Goal: Task Accomplishment & Management: Use online tool/utility

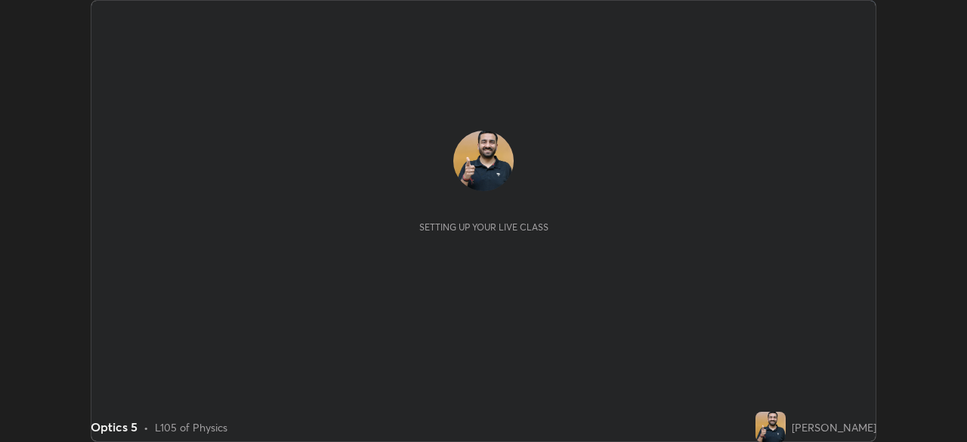
scroll to position [442, 966]
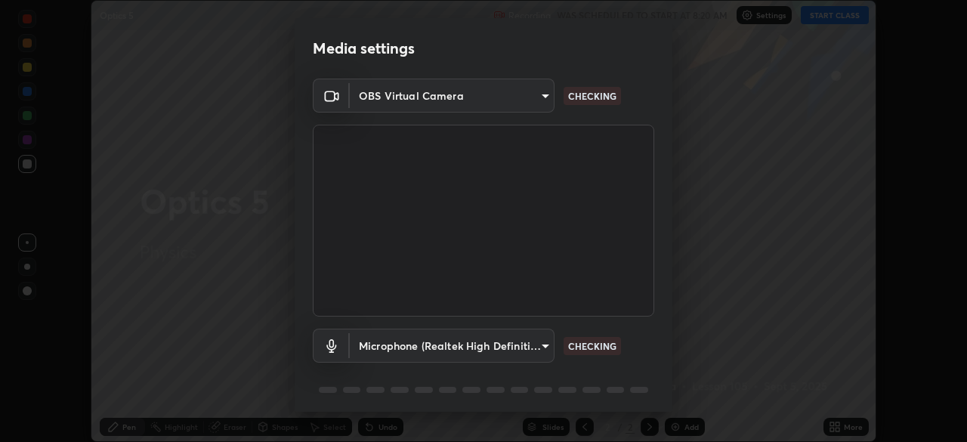
type input "a336d64f64e55d8aa7a740c0692a000d9b2cd72565bf31e1fe246034b728a4c7"
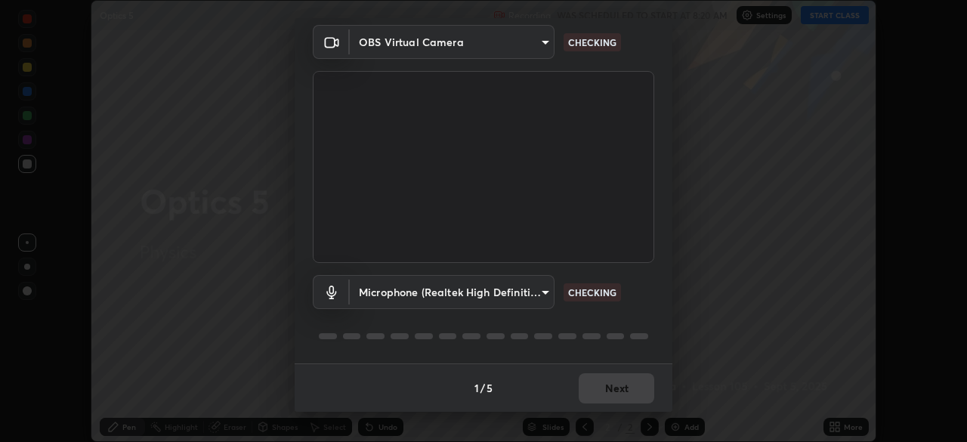
click at [522, 295] on body "Erase all Optics 5 Recording WAS SCHEDULED TO START AT 8:20 AM Settings START C…" at bounding box center [483, 221] width 967 height 442
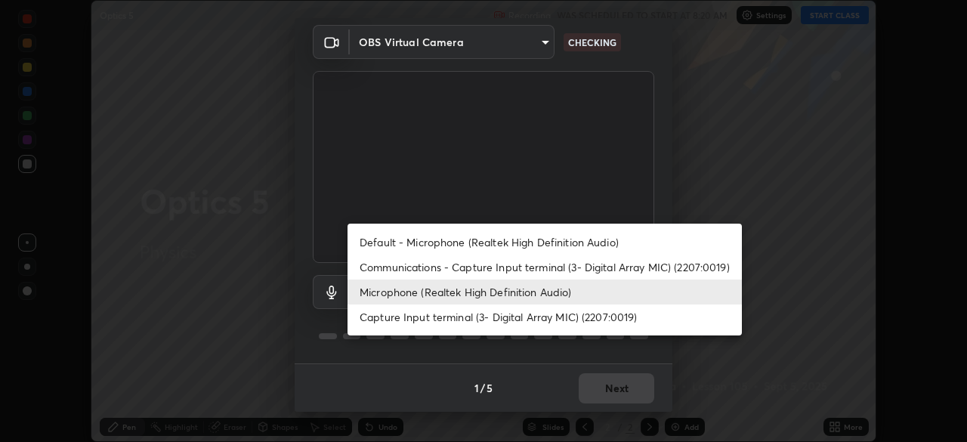
click at [522, 306] on li "Capture Input terminal (3- Digital Array MIC) (2207:0019)" at bounding box center [544, 316] width 394 height 25
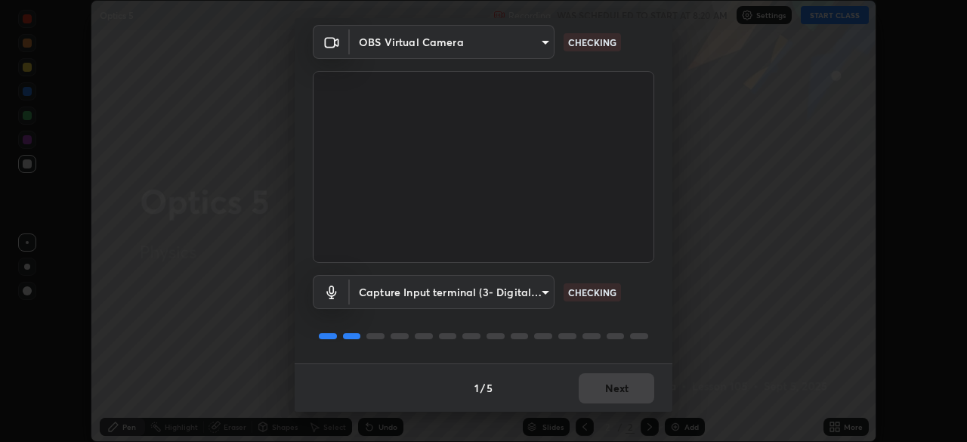
click at [526, 298] on body "Erase all Optics 5 Recording WAS SCHEDULED TO START AT 8:20 AM Settings START C…" at bounding box center [483, 221] width 967 height 442
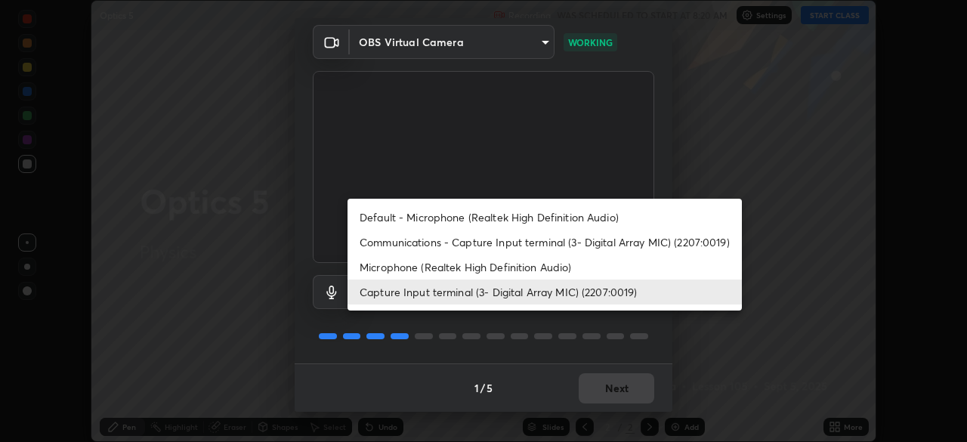
click at [529, 273] on li "Microphone (Realtek High Definition Audio)" at bounding box center [544, 267] width 394 height 25
type input "4273d84e70fb5c3da1ad7a87736a7c1c3dc0036dee25445793fb8f51dd498235"
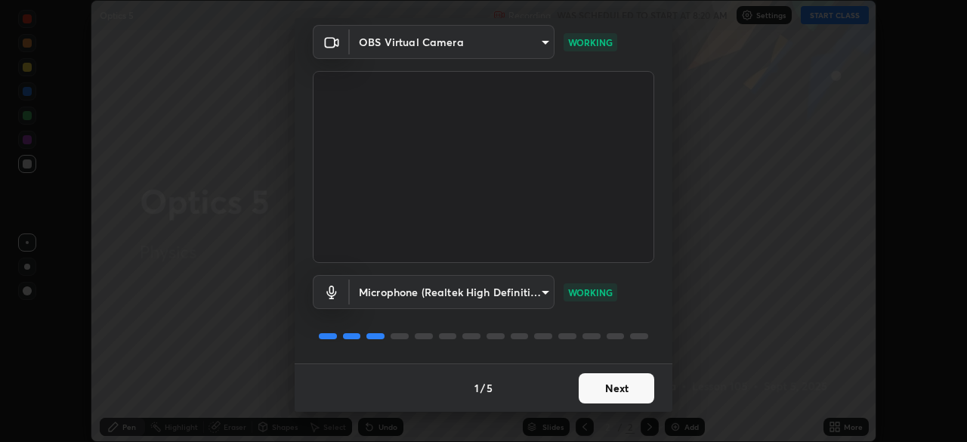
click at [608, 387] on button "Next" at bounding box center [617, 388] width 76 height 30
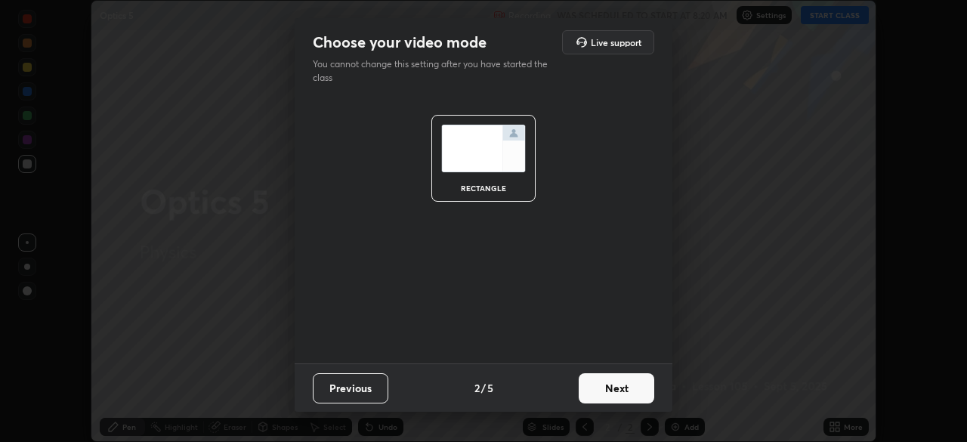
click at [612, 388] on button "Next" at bounding box center [617, 388] width 76 height 30
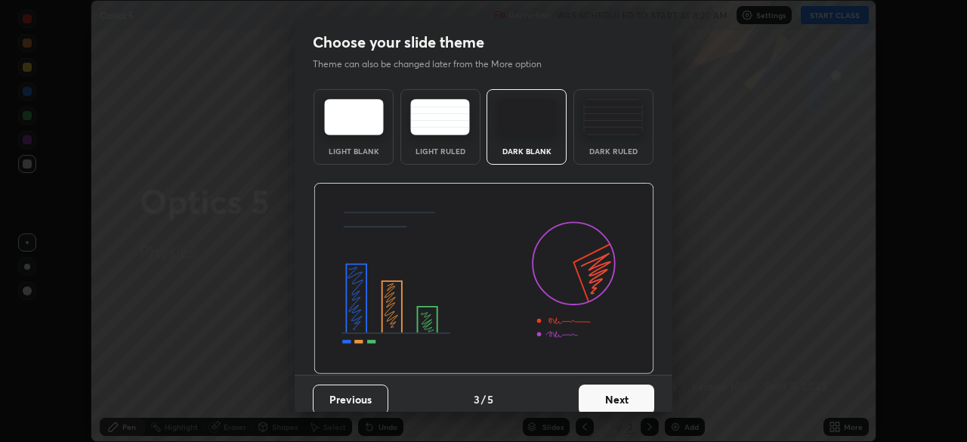
click at [616, 392] on button "Next" at bounding box center [617, 399] width 76 height 30
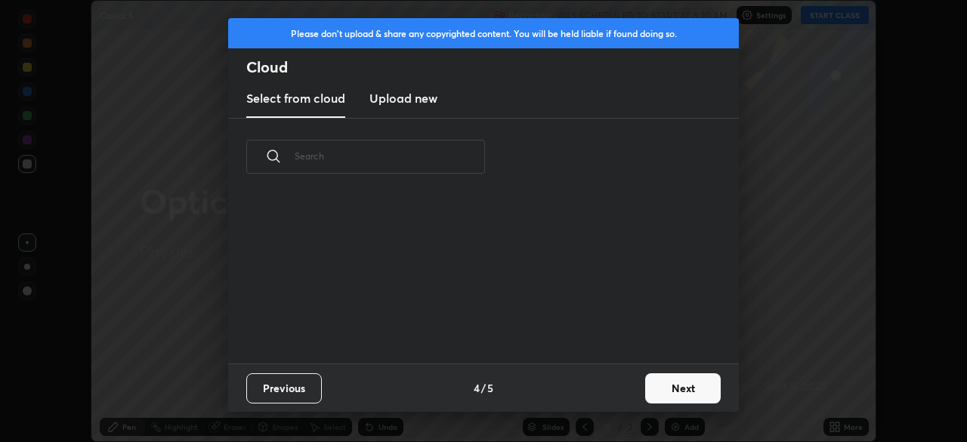
click at [676, 385] on button "Next" at bounding box center [683, 388] width 76 height 30
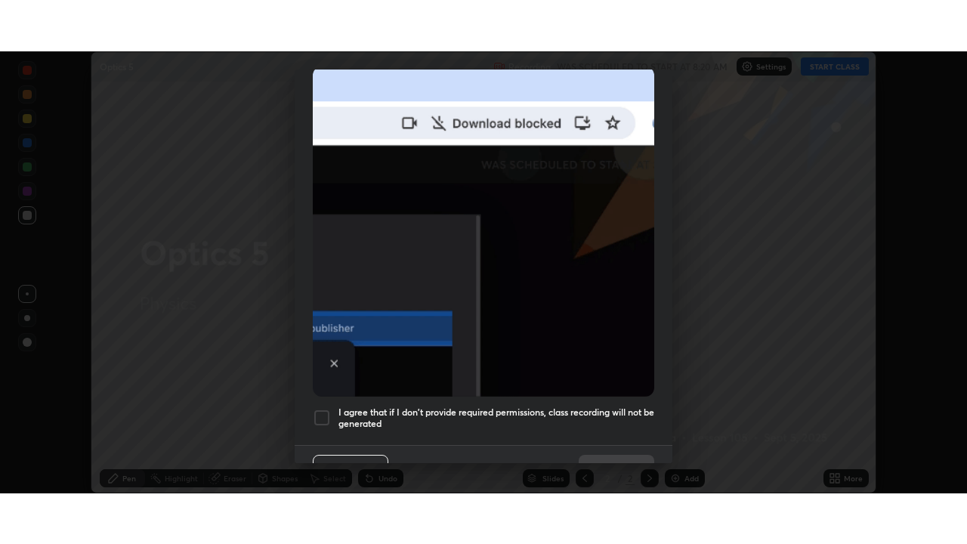
scroll to position [362, 0]
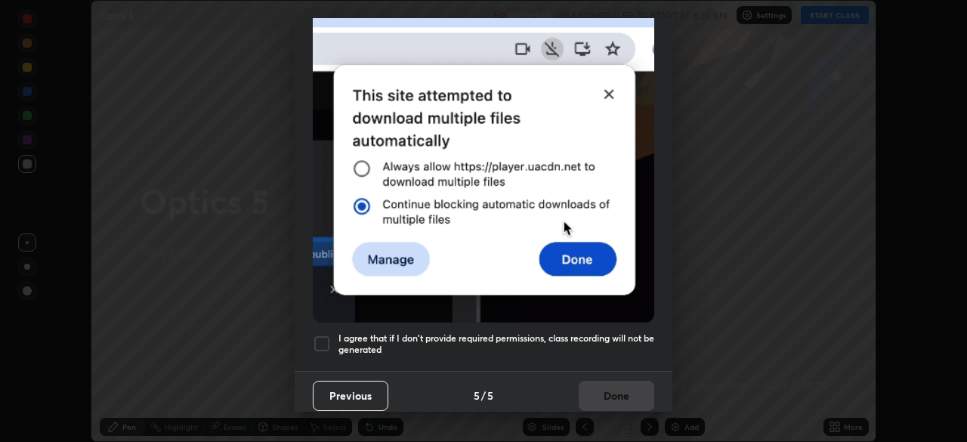
click at [575, 332] on h5 "I agree that if I don't provide required permissions, class recording will not …" at bounding box center [496, 343] width 316 height 23
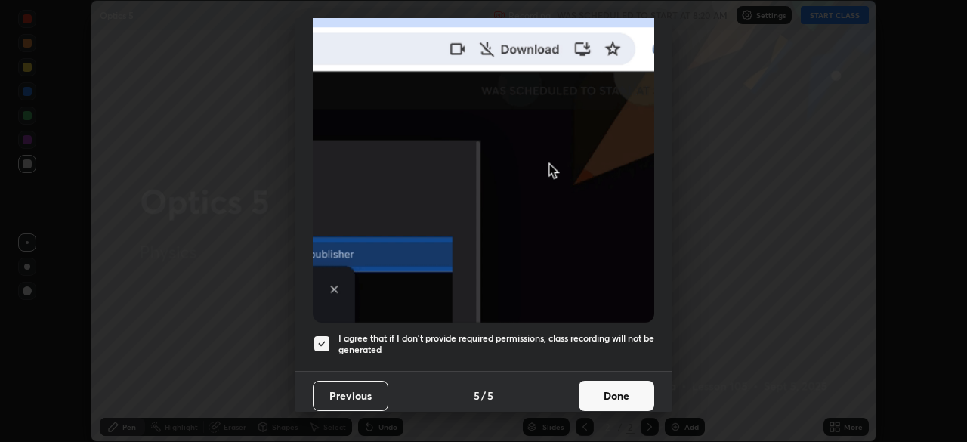
click at [607, 387] on button "Done" at bounding box center [617, 396] width 76 height 30
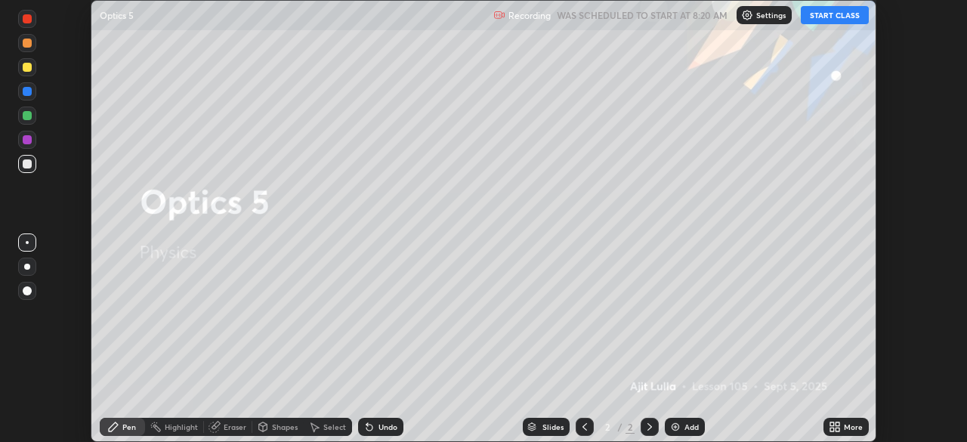
click at [820, 14] on button "START CLASS" at bounding box center [835, 15] width 68 height 18
click at [831, 429] on icon at bounding box center [832, 430] width 4 height 4
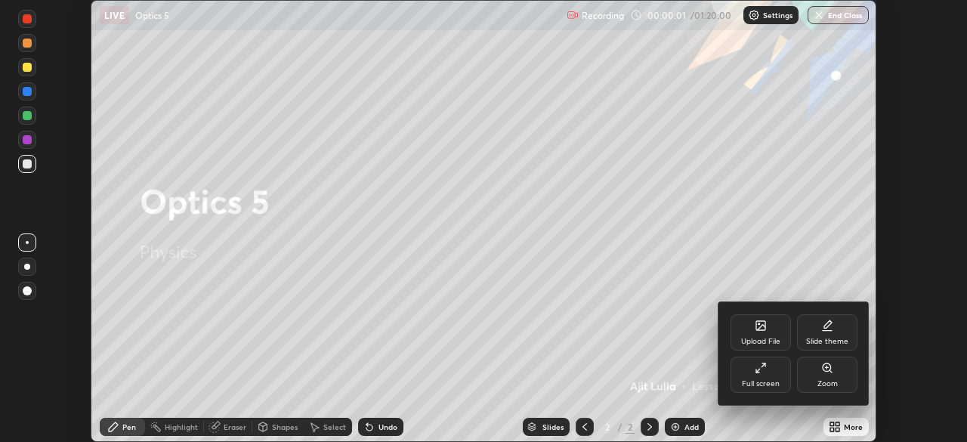
click at [757, 380] on div "Full screen" at bounding box center [761, 384] width 38 height 8
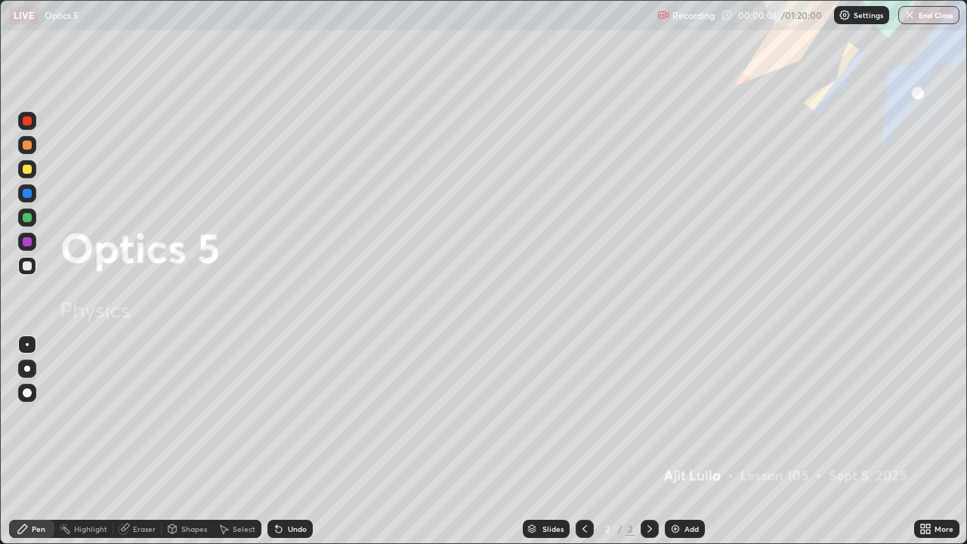
scroll to position [544, 967]
click at [687, 441] on div "Add" at bounding box center [691, 529] width 14 height 8
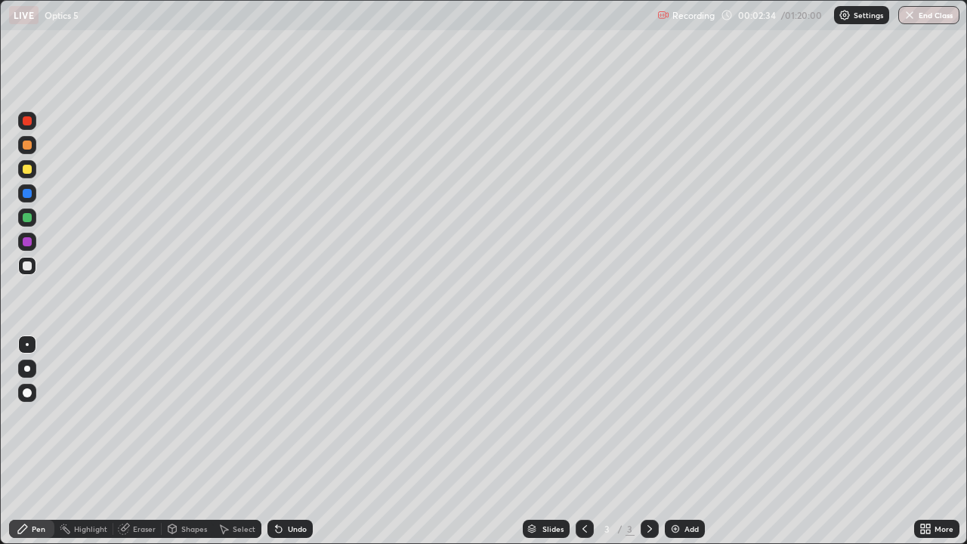
click at [25, 173] on div at bounding box center [27, 169] width 9 height 9
click at [301, 441] on div "Undo" at bounding box center [297, 529] width 19 height 8
click at [140, 441] on div "Eraser" at bounding box center [137, 529] width 48 height 18
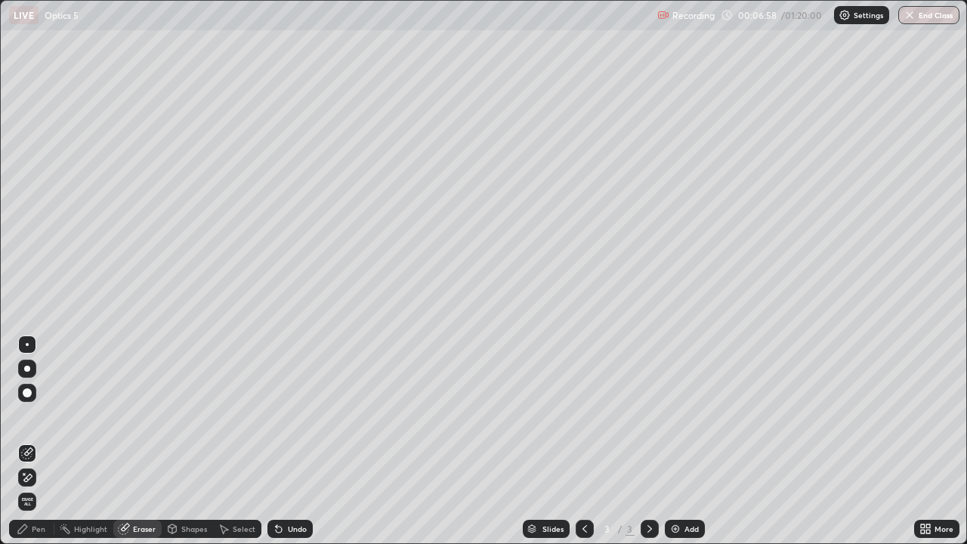
click at [29, 441] on icon at bounding box center [27, 453] width 12 height 12
click at [39, 441] on div "Pen" at bounding box center [39, 529] width 14 height 8
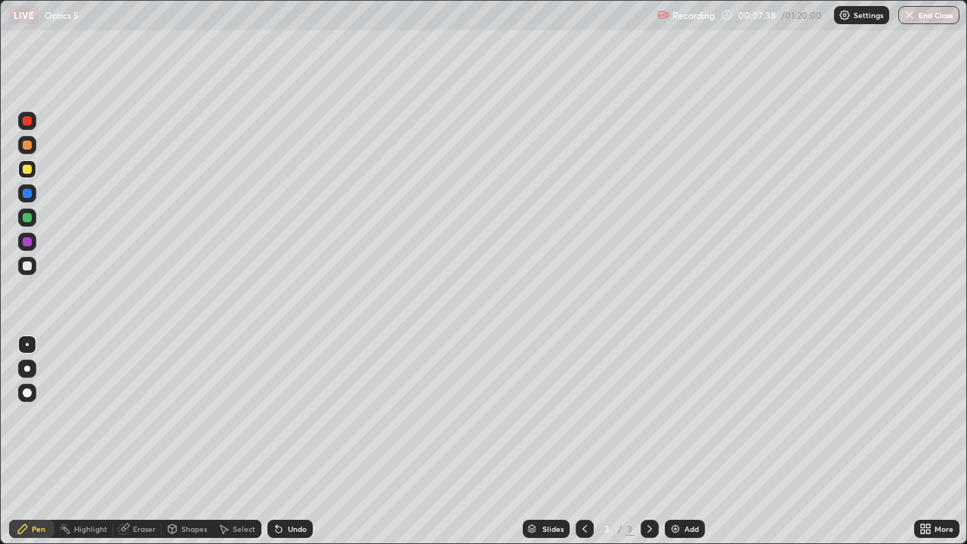
click at [678, 441] on img at bounding box center [675, 529] width 12 height 12
click at [33, 267] on div at bounding box center [27, 266] width 18 height 18
click at [678, 441] on img at bounding box center [675, 529] width 12 height 12
click at [307, 441] on div "Undo" at bounding box center [289, 529] width 45 height 18
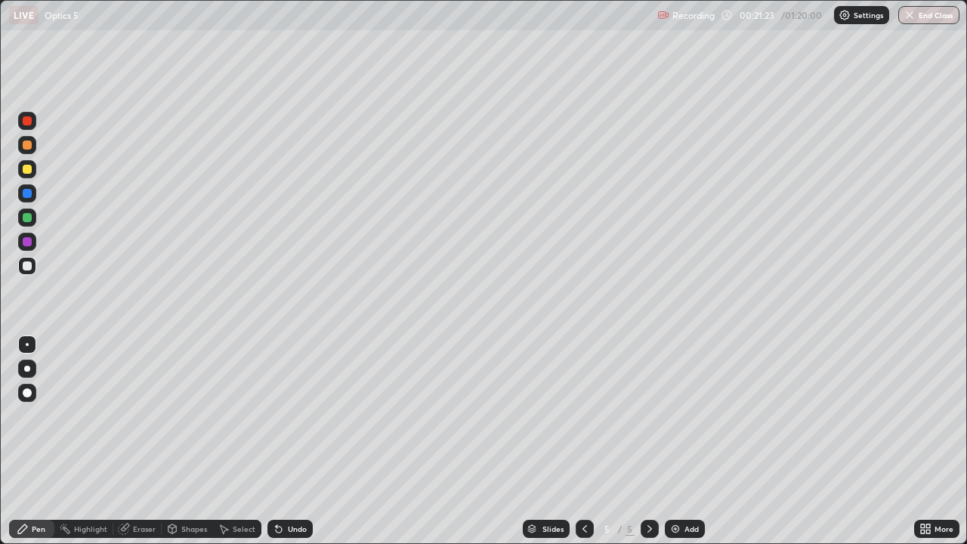
click at [687, 441] on div "Add" at bounding box center [685, 529] width 40 height 18
click at [29, 175] on div at bounding box center [27, 169] width 18 height 18
click at [32, 264] on div at bounding box center [27, 266] width 18 height 18
click at [283, 441] on div "Undo" at bounding box center [289, 529] width 45 height 18
click at [138, 441] on div "Eraser" at bounding box center [137, 529] width 48 height 18
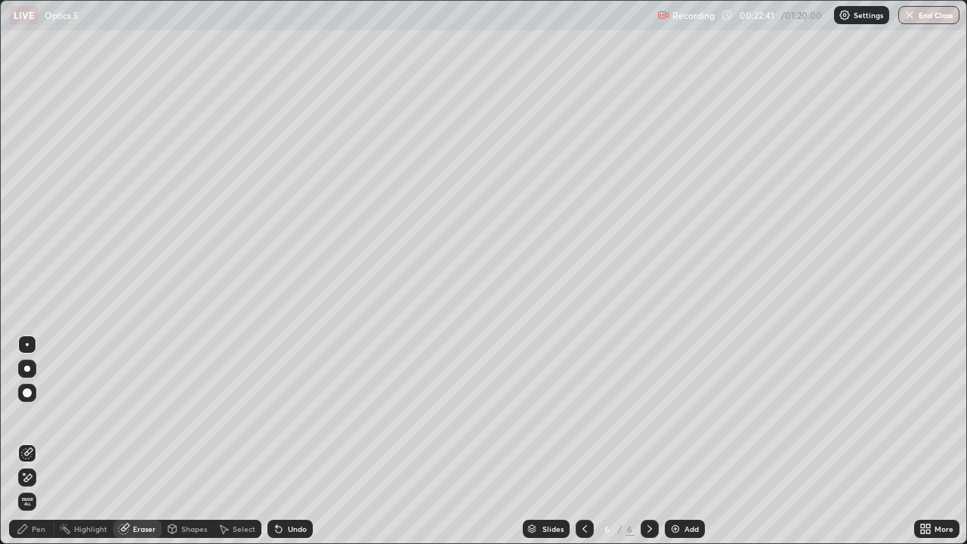
click at [28, 441] on icon at bounding box center [27, 477] width 12 height 13
click at [32, 441] on div "Pen" at bounding box center [39, 529] width 14 height 8
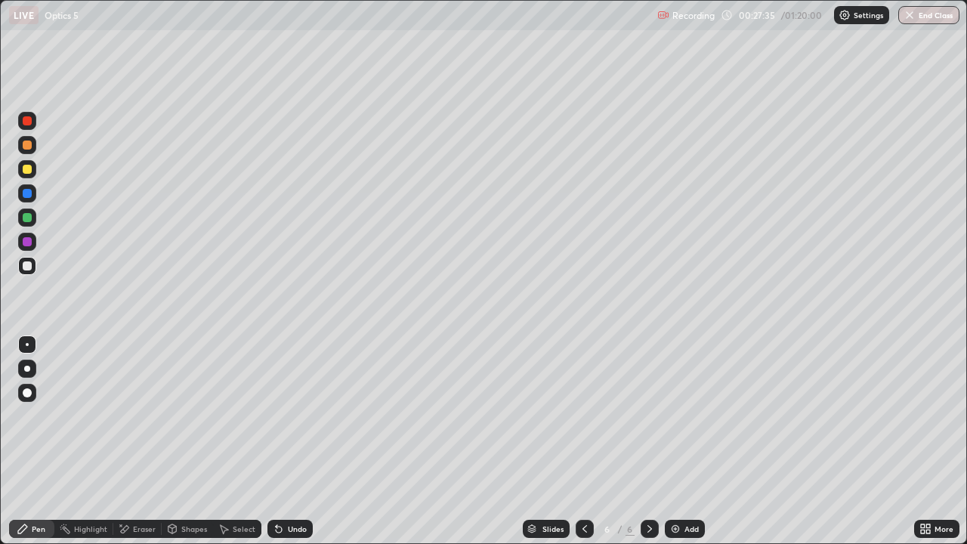
click at [679, 441] on img at bounding box center [675, 529] width 12 height 12
click at [35, 172] on div at bounding box center [27, 169] width 18 height 18
click at [298, 441] on div "Undo" at bounding box center [297, 529] width 19 height 8
click at [296, 441] on div "Undo" at bounding box center [289, 529] width 45 height 18
click at [583, 441] on icon at bounding box center [585, 529] width 12 height 12
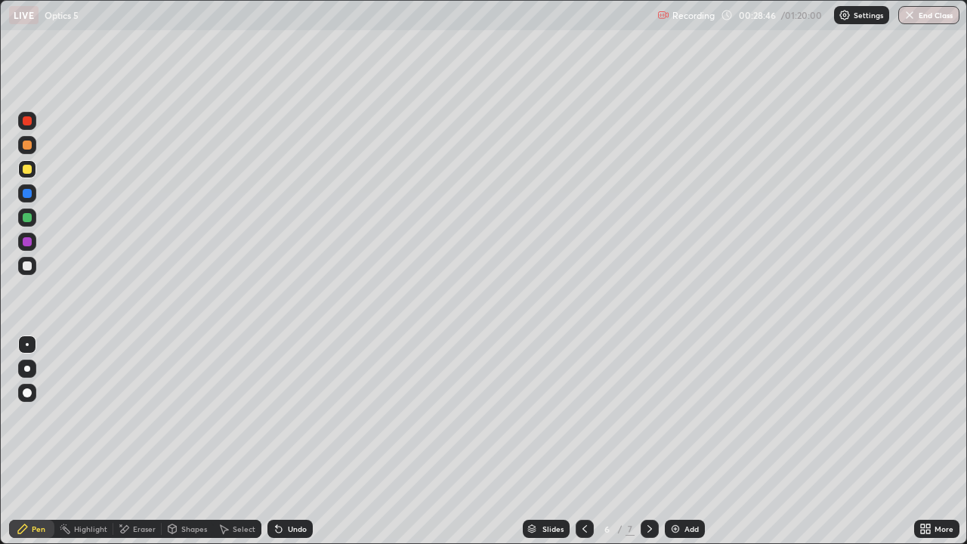
click at [648, 441] on icon at bounding box center [650, 529] width 12 height 12
click at [156, 441] on div "Eraser" at bounding box center [137, 529] width 48 height 18
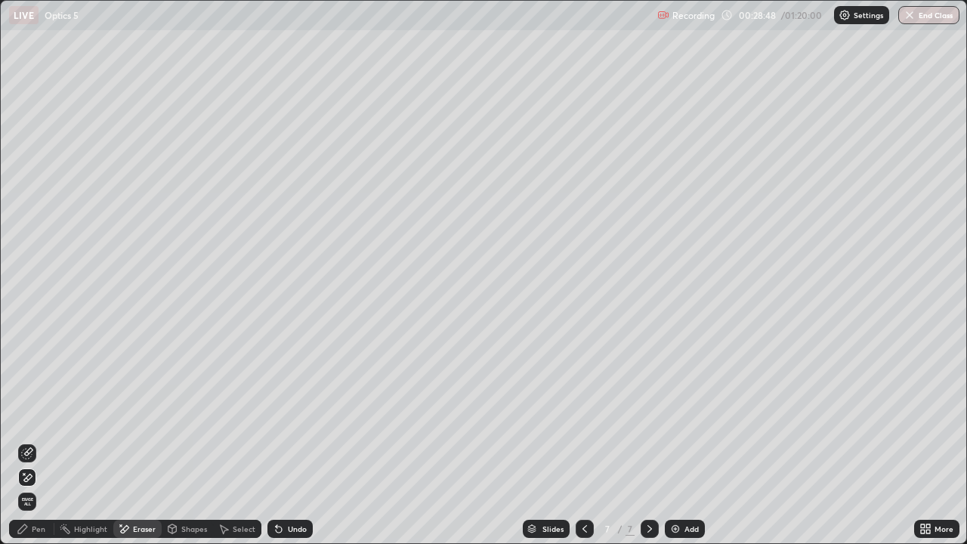
click at [35, 441] on div at bounding box center [27, 477] width 18 height 18
click at [44, 441] on div "Pen" at bounding box center [39, 529] width 14 height 8
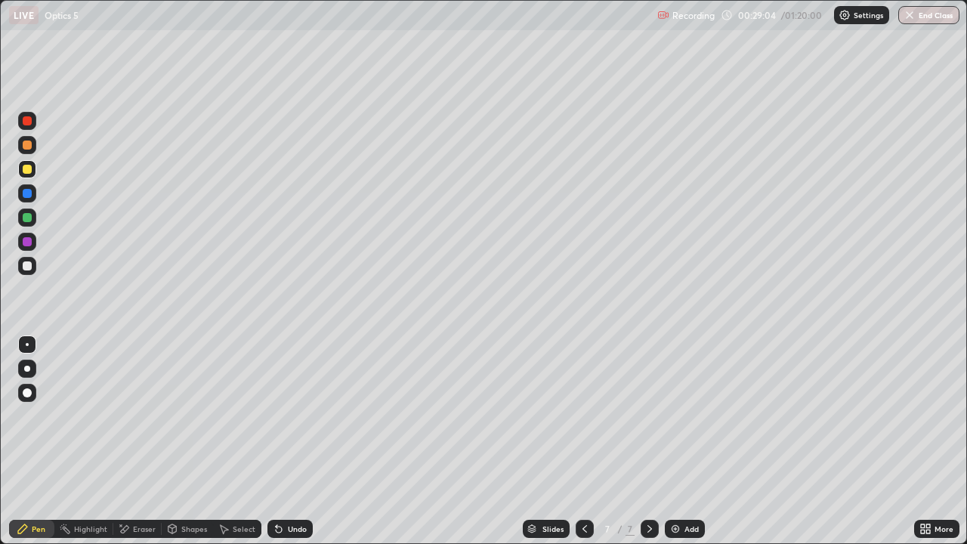
click at [139, 441] on div "Eraser" at bounding box center [144, 529] width 23 height 8
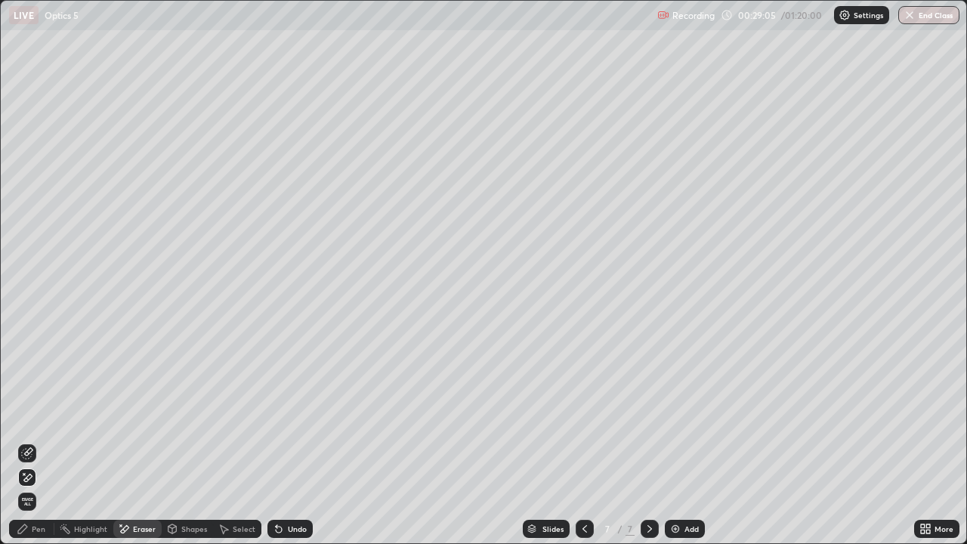
click at [28, 441] on span "Erase all" at bounding box center [27, 501] width 17 height 9
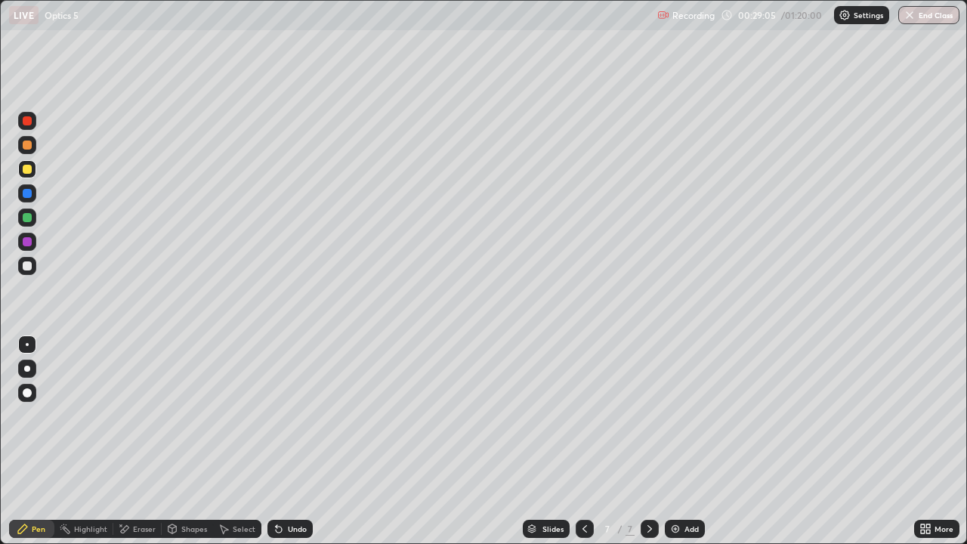
click at [40, 441] on div "Pen" at bounding box center [39, 529] width 14 height 8
click at [35, 270] on div at bounding box center [27, 266] width 18 height 18
click at [684, 441] on div "Add" at bounding box center [685, 529] width 40 height 18
click at [32, 171] on div at bounding box center [27, 169] width 18 height 18
click at [303, 441] on div "Undo" at bounding box center [297, 529] width 19 height 8
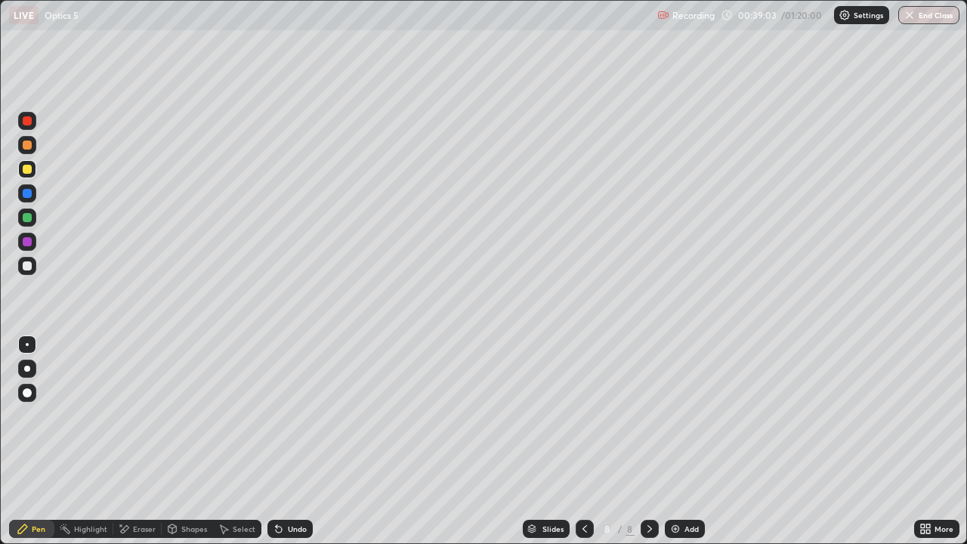
click at [298, 441] on div "Undo" at bounding box center [297, 529] width 19 height 8
click at [29, 269] on div at bounding box center [27, 265] width 9 height 9
click at [21, 171] on div at bounding box center [27, 169] width 18 height 18
click at [308, 441] on div "Undo" at bounding box center [289, 529] width 45 height 18
click at [676, 441] on img at bounding box center [675, 529] width 12 height 12
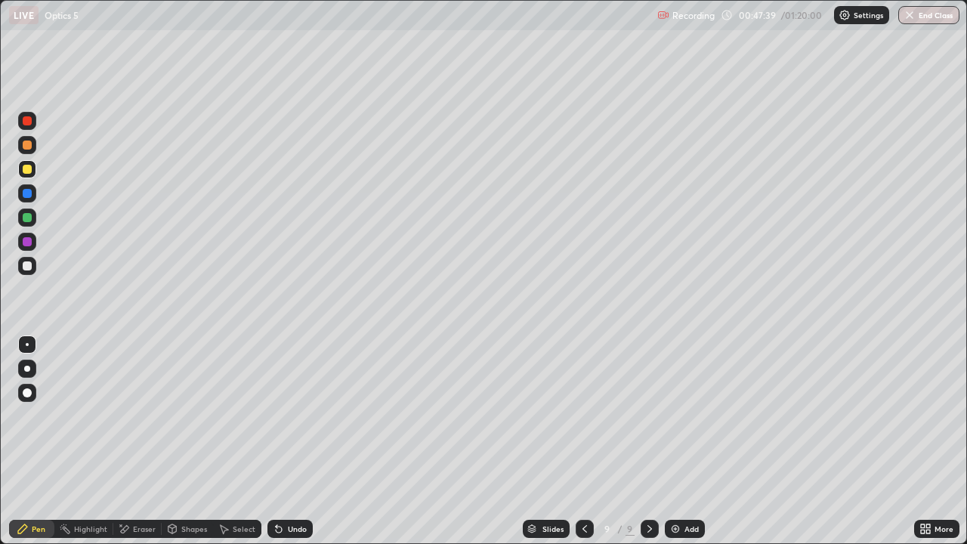
click at [676, 441] on img at bounding box center [675, 529] width 12 height 12
click at [583, 441] on icon at bounding box center [584, 529] width 12 height 12
click at [582, 441] on icon at bounding box center [584, 529] width 12 height 12
click at [648, 441] on icon at bounding box center [650, 529] width 12 height 12
click at [647, 441] on icon at bounding box center [650, 529] width 12 height 12
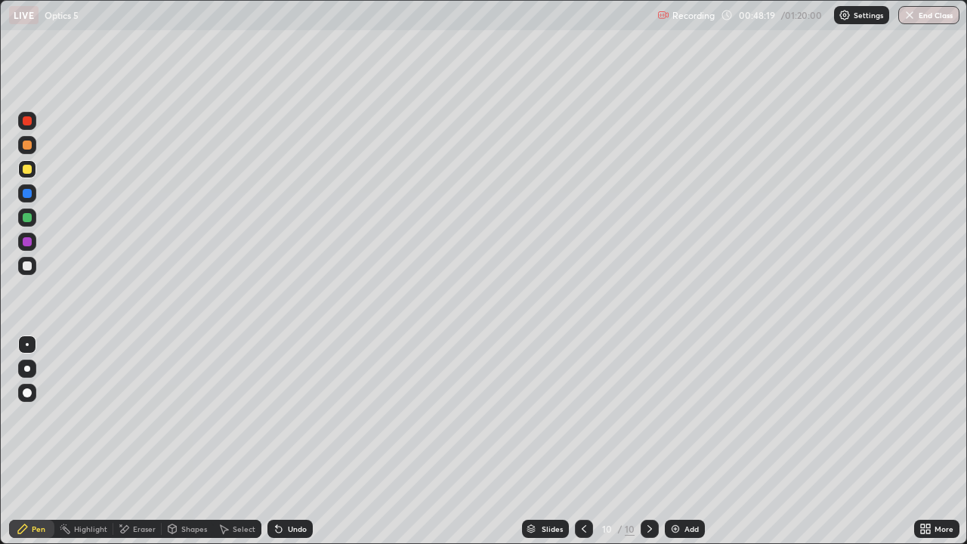
click at [33, 267] on div at bounding box center [27, 266] width 18 height 18
click at [288, 441] on div "Undo" at bounding box center [297, 529] width 19 height 8
click at [284, 441] on div "Undo" at bounding box center [289, 529] width 45 height 18
click at [283, 441] on div "Undo" at bounding box center [289, 529] width 45 height 18
click at [282, 441] on div "Undo" at bounding box center [289, 529] width 45 height 18
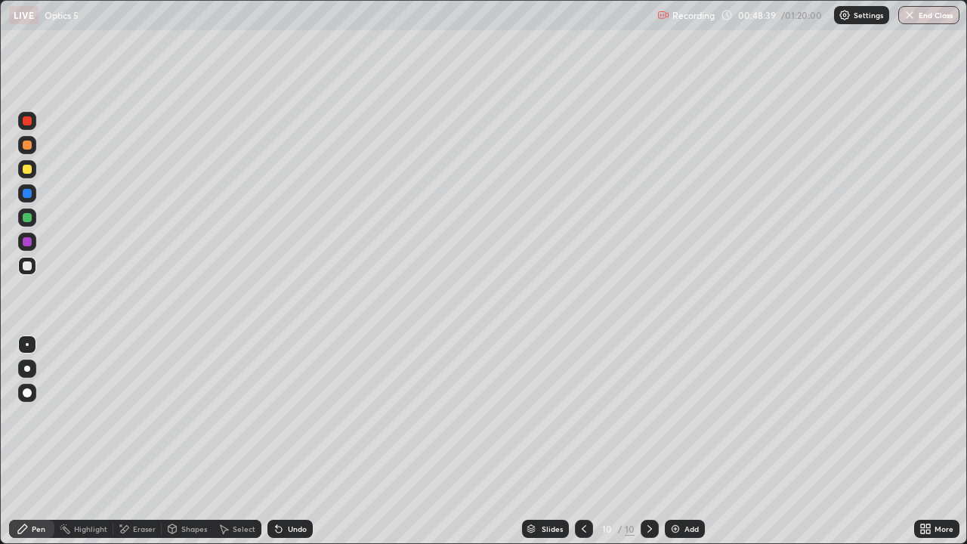
click at [292, 441] on div "Undo" at bounding box center [289, 529] width 45 height 18
click at [304, 441] on div "Undo" at bounding box center [297, 529] width 19 height 8
click at [303, 441] on div "Undo" at bounding box center [297, 529] width 19 height 8
click at [298, 441] on div "Undo" at bounding box center [297, 529] width 19 height 8
click at [35, 272] on div at bounding box center [27, 266] width 18 height 18
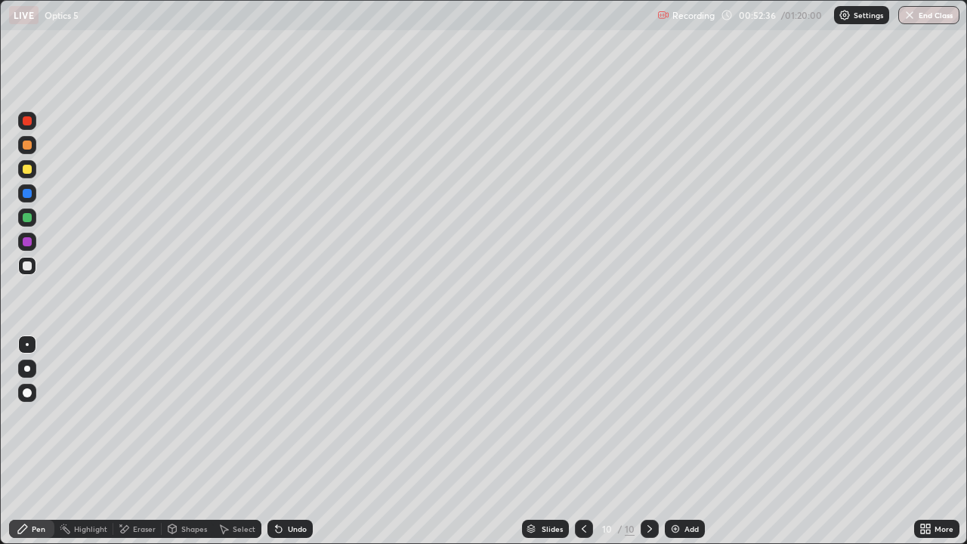
click at [153, 441] on div "Eraser" at bounding box center [144, 529] width 23 height 8
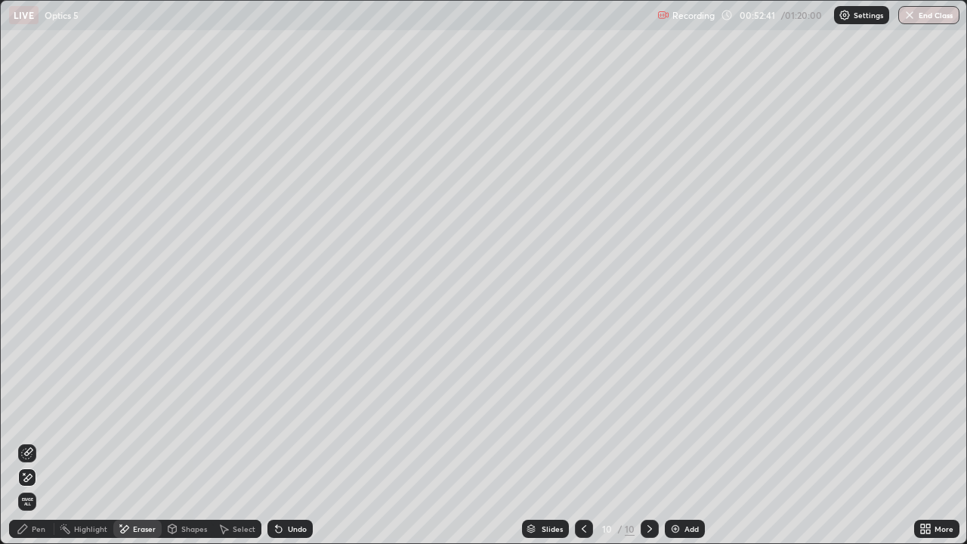
click at [679, 441] on img at bounding box center [675, 529] width 12 height 12
click at [33, 441] on div "Pen" at bounding box center [39, 529] width 14 height 8
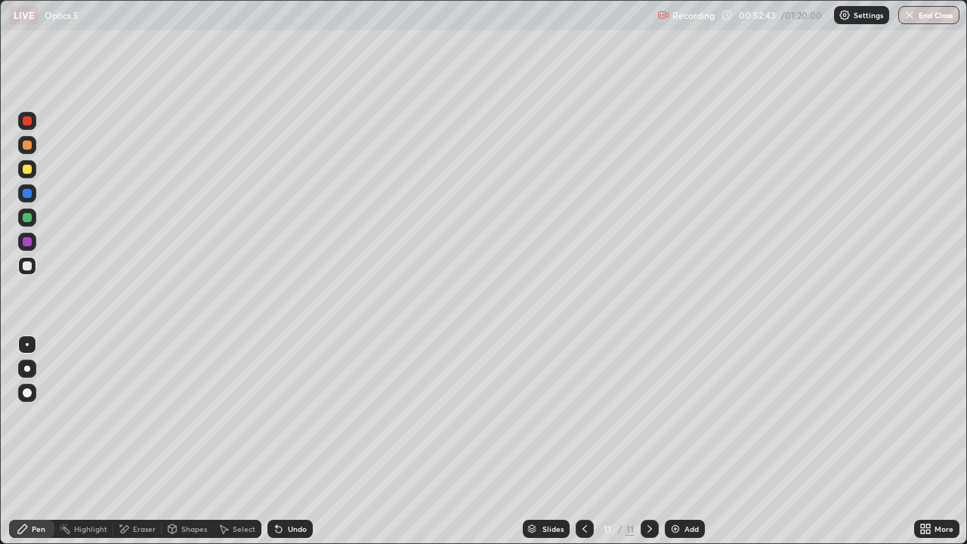
click at [34, 169] on div at bounding box center [27, 169] width 18 height 18
click at [283, 441] on div "Undo" at bounding box center [289, 529] width 45 height 18
click at [288, 441] on div "Undo" at bounding box center [297, 529] width 19 height 8
click at [27, 272] on div at bounding box center [27, 266] width 18 height 18
click at [35, 258] on div at bounding box center [27, 266] width 18 height 24
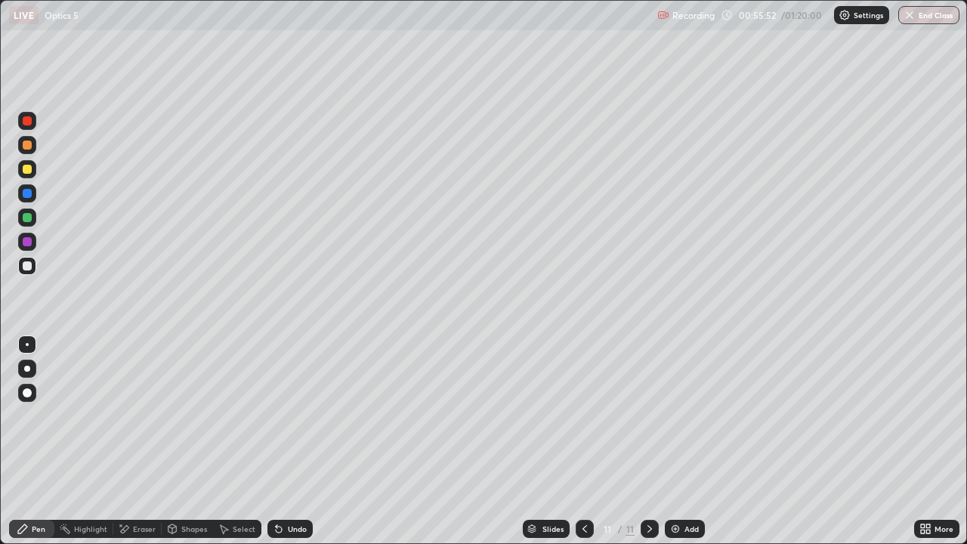
click at [690, 441] on div "Add" at bounding box center [685, 529] width 40 height 18
click at [31, 175] on div at bounding box center [27, 169] width 18 height 18
click at [696, 441] on div "Add" at bounding box center [691, 529] width 14 height 8
click at [149, 441] on div "Eraser" at bounding box center [144, 529] width 23 height 8
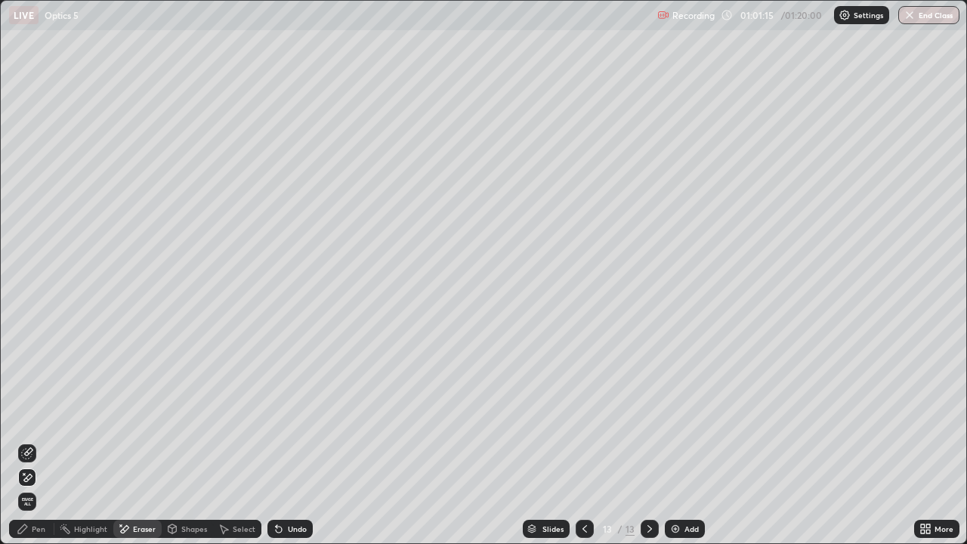
click at [34, 441] on span "Erase all" at bounding box center [27, 501] width 17 height 9
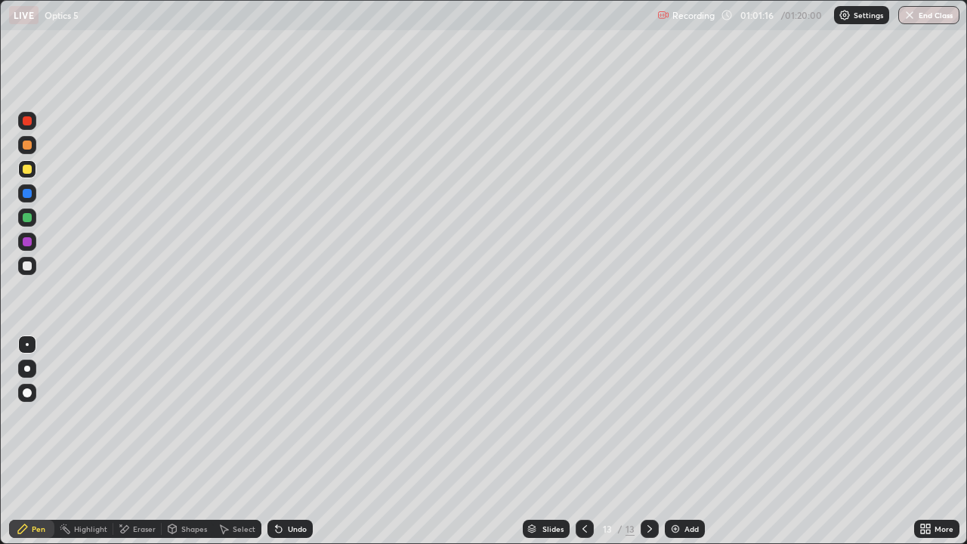
click at [581, 441] on icon at bounding box center [585, 529] width 12 height 12
click at [149, 441] on div "Eraser" at bounding box center [144, 529] width 23 height 8
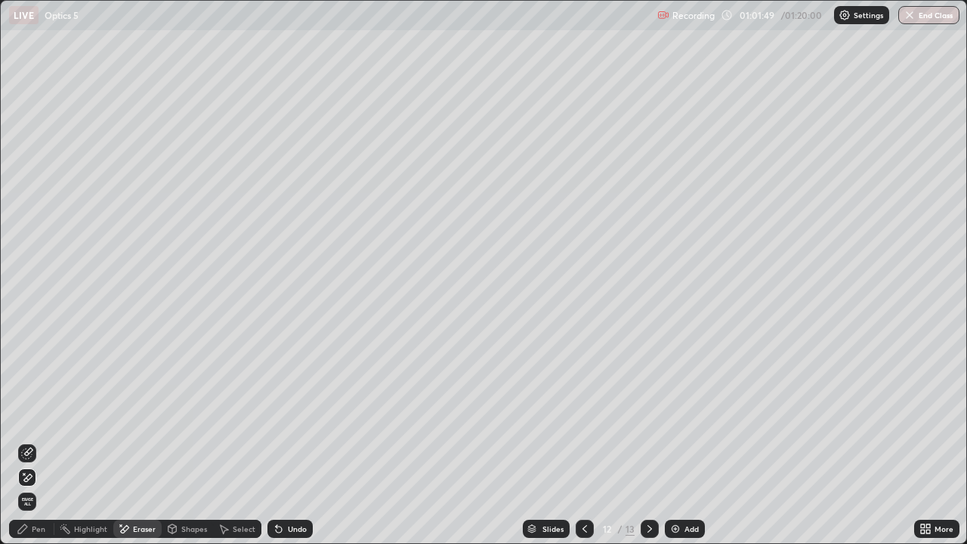
click at [31, 441] on icon at bounding box center [28, 452] width 8 height 8
click at [30, 441] on div "Pen" at bounding box center [31, 529] width 45 height 18
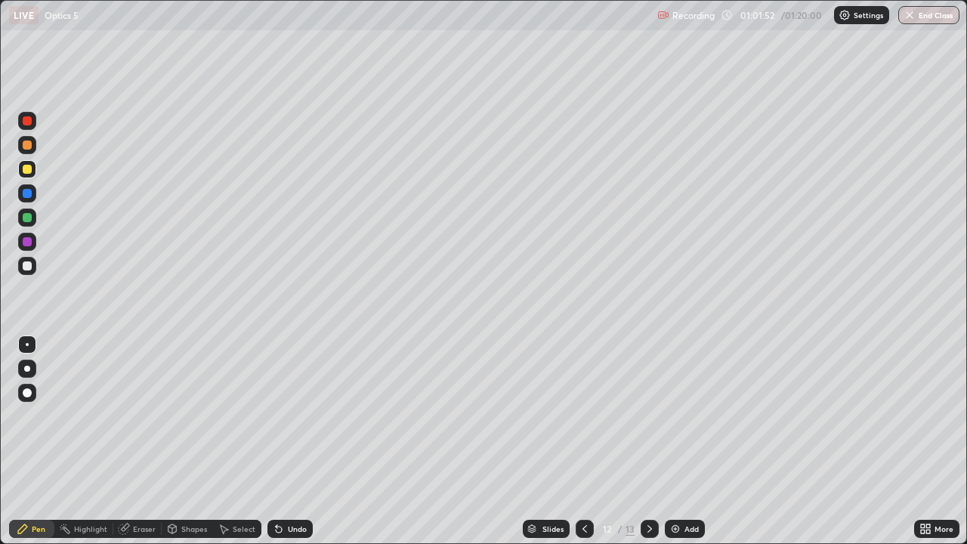
click at [29, 273] on div at bounding box center [27, 266] width 18 height 18
click at [30, 170] on div at bounding box center [27, 169] width 9 height 9
click at [293, 441] on div "Undo" at bounding box center [297, 529] width 19 height 8
click at [295, 441] on div "Undo" at bounding box center [297, 529] width 19 height 8
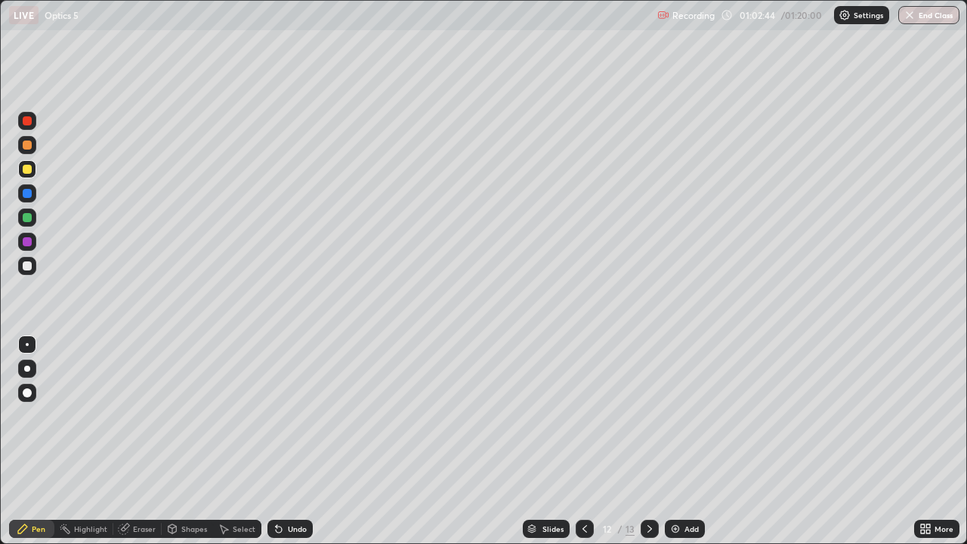
click at [290, 441] on div "Undo" at bounding box center [297, 529] width 19 height 8
click at [291, 441] on div "Undo" at bounding box center [297, 529] width 19 height 8
click at [292, 441] on div "Undo" at bounding box center [297, 529] width 19 height 8
click at [292, 441] on div "Undo" at bounding box center [289, 529] width 45 height 18
click at [294, 441] on div "Undo" at bounding box center [297, 529] width 19 height 8
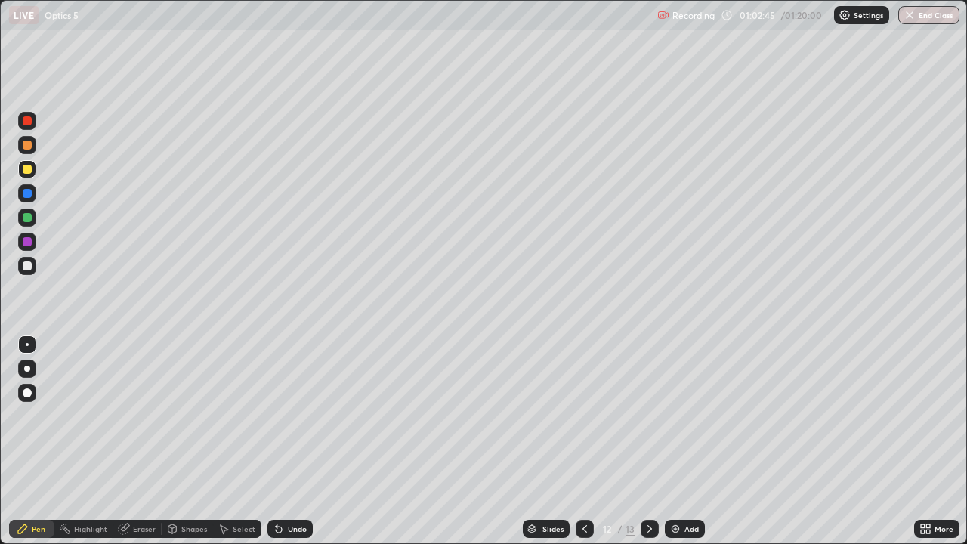
click at [294, 441] on div "Undo" at bounding box center [297, 529] width 19 height 8
click at [295, 441] on div "Undo" at bounding box center [297, 529] width 19 height 8
click at [297, 441] on div "Undo" at bounding box center [297, 529] width 19 height 8
click at [296, 441] on div "Undo" at bounding box center [297, 529] width 19 height 8
click at [295, 441] on div "Undo" at bounding box center [297, 529] width 19 height 8
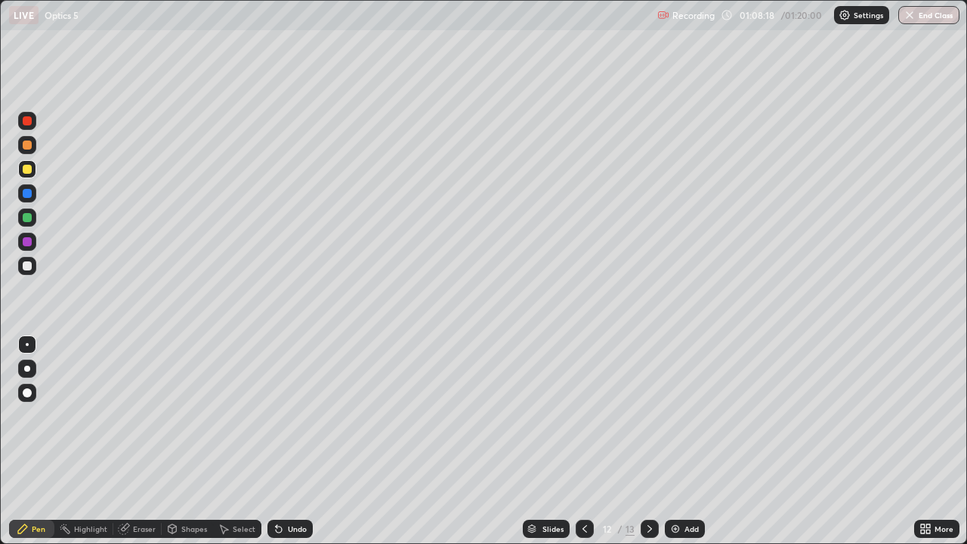
click at [931, 20] on button "End Class" at bounding box center [928, 15] width 61 height 18
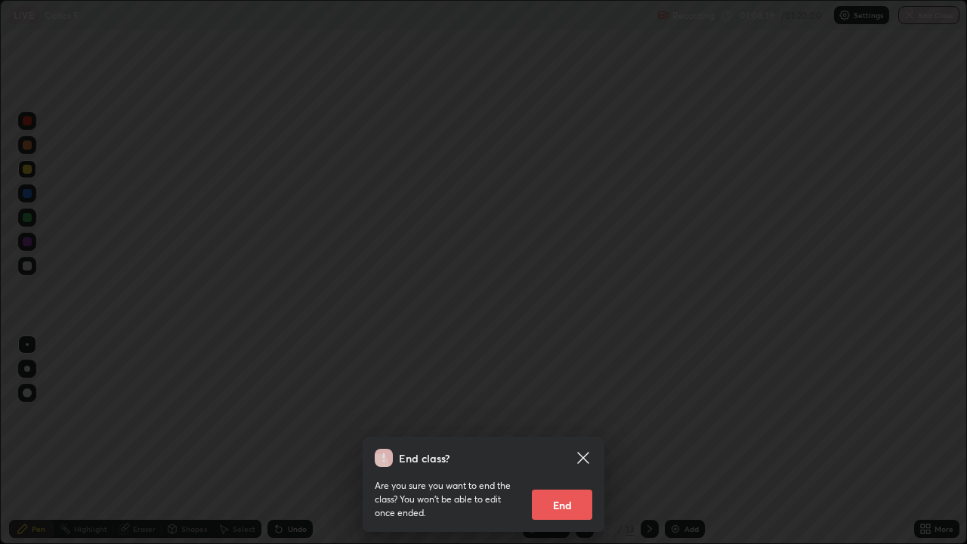
click at [573, 441] on button "End" at bounding box center [562, 504] width 60 height 30
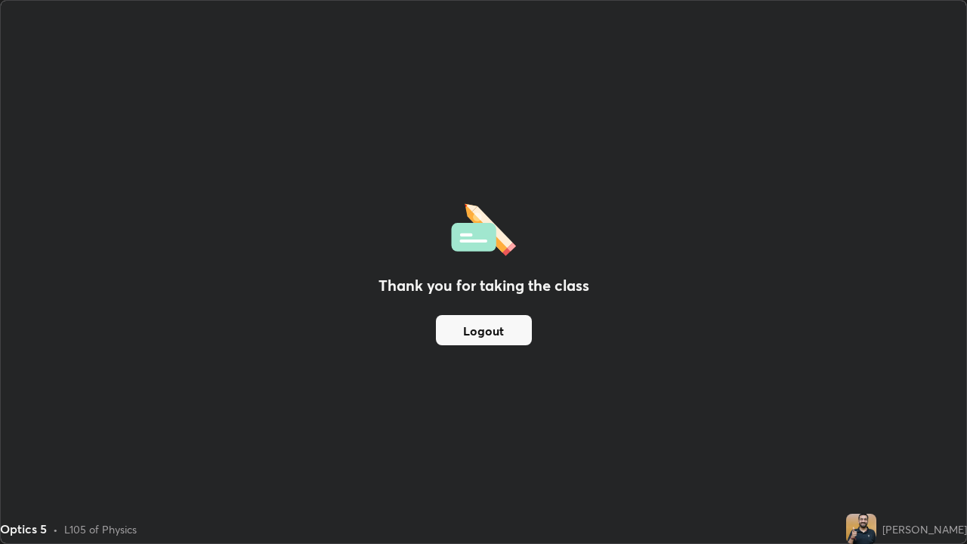
click at [511, 332] on button "Logout" at bounding box center [484, 330] width 96 height 30
